Goal: Navigation & Orientation: Find specific page/section

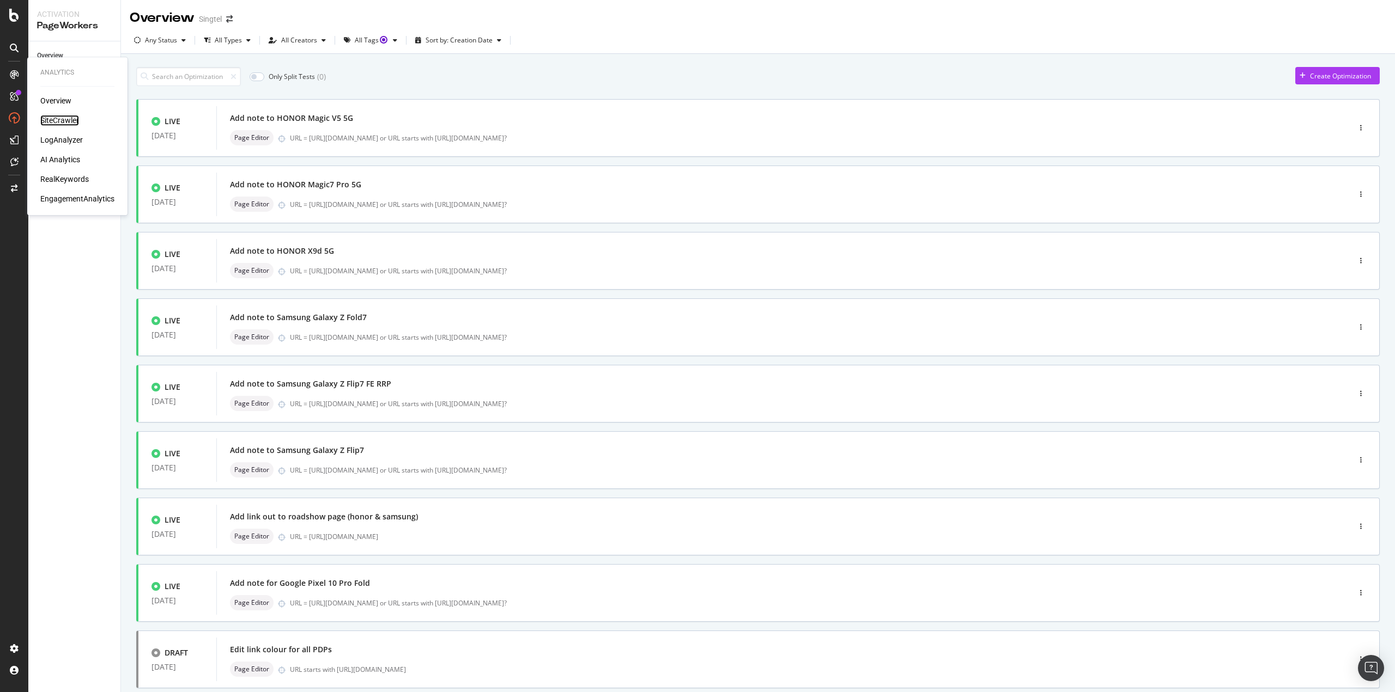
click at [69, 118] on div "SiteCrawler" at bounding box center [59, 120] width 39 height 11
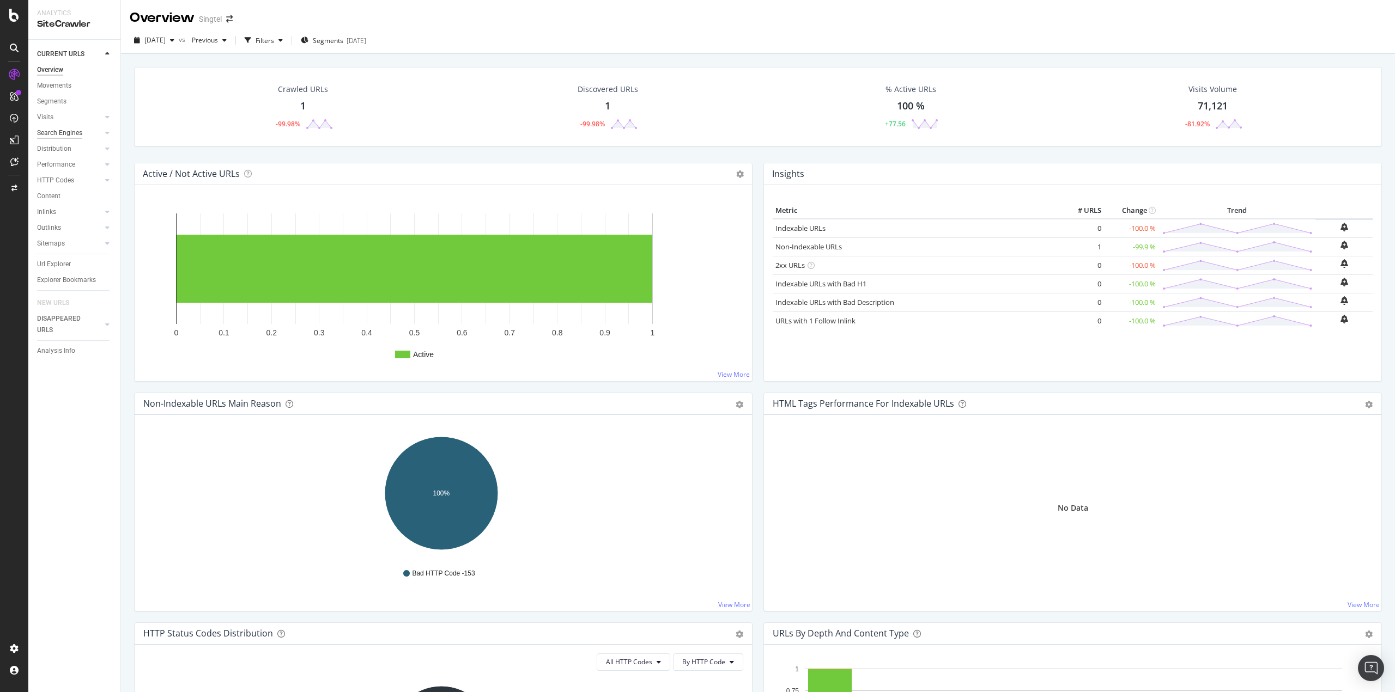
click at [65, 131] on div "Search Engines" at bounding box center [59, 132] width 45 height 11
